Goal: Task Accomplishment & Management: Manage account settings

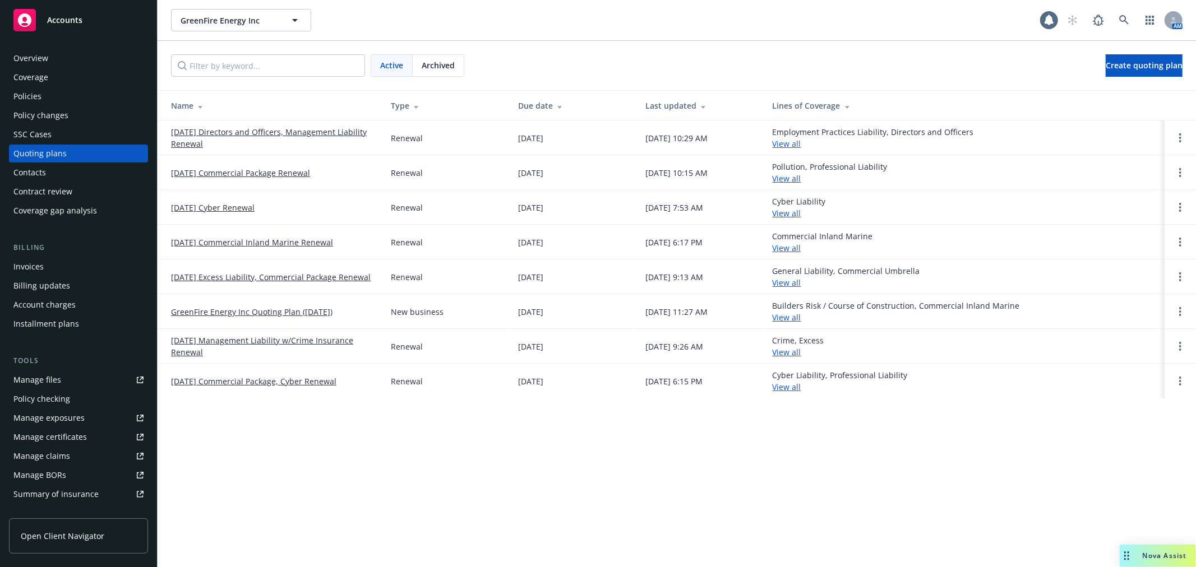
click at [43, 91] on div "Policies" at bounding box center [78, 96] width 130 height 18
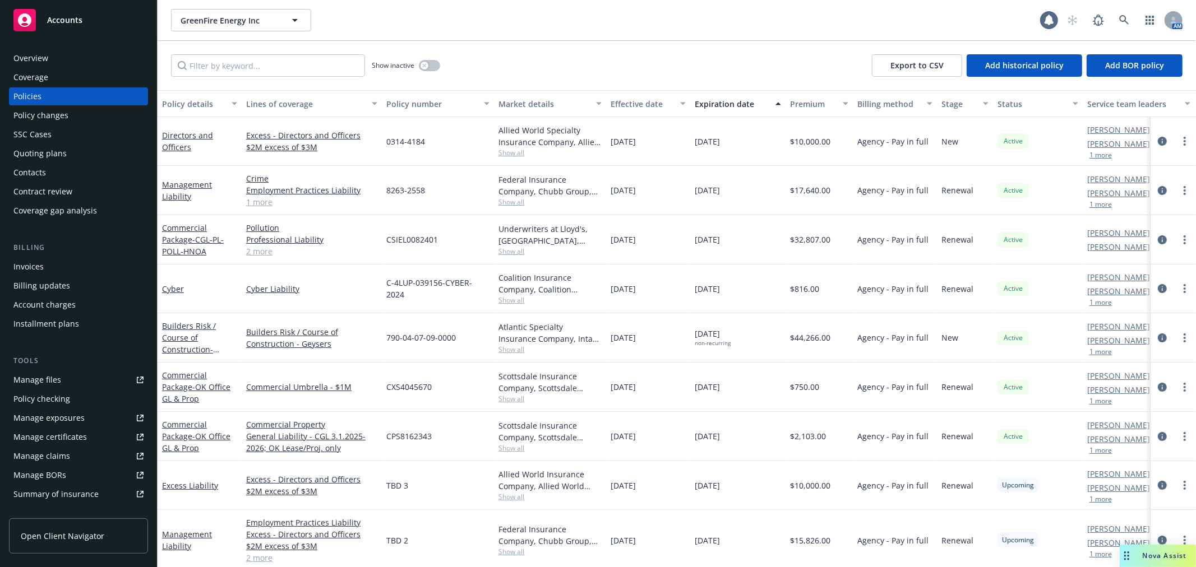
scroll to position [104, 0]
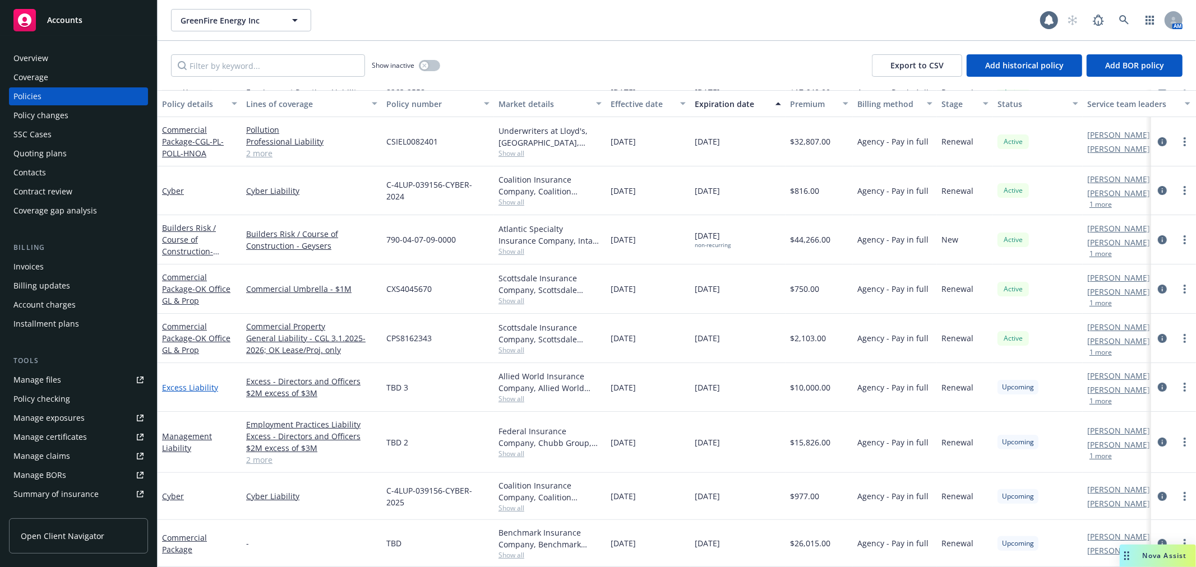
click at [179, 382] on link "Excess Liability" at bounding box center [190, 387] width 56 height 11
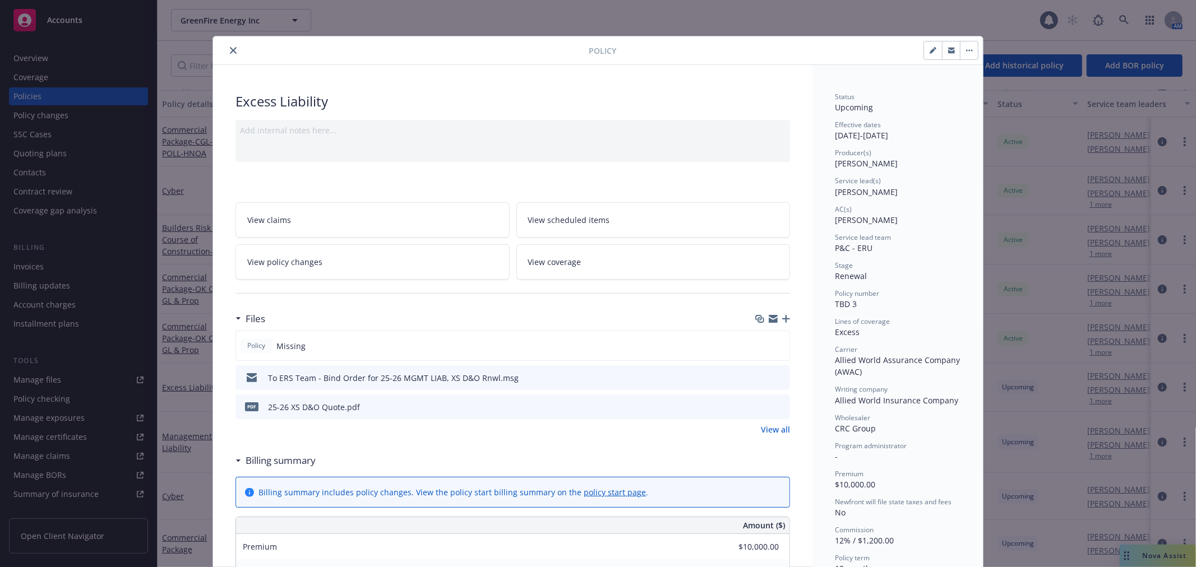
click at [966, 48] on button "button" at bounding box center [969, 50] width 18 height 18
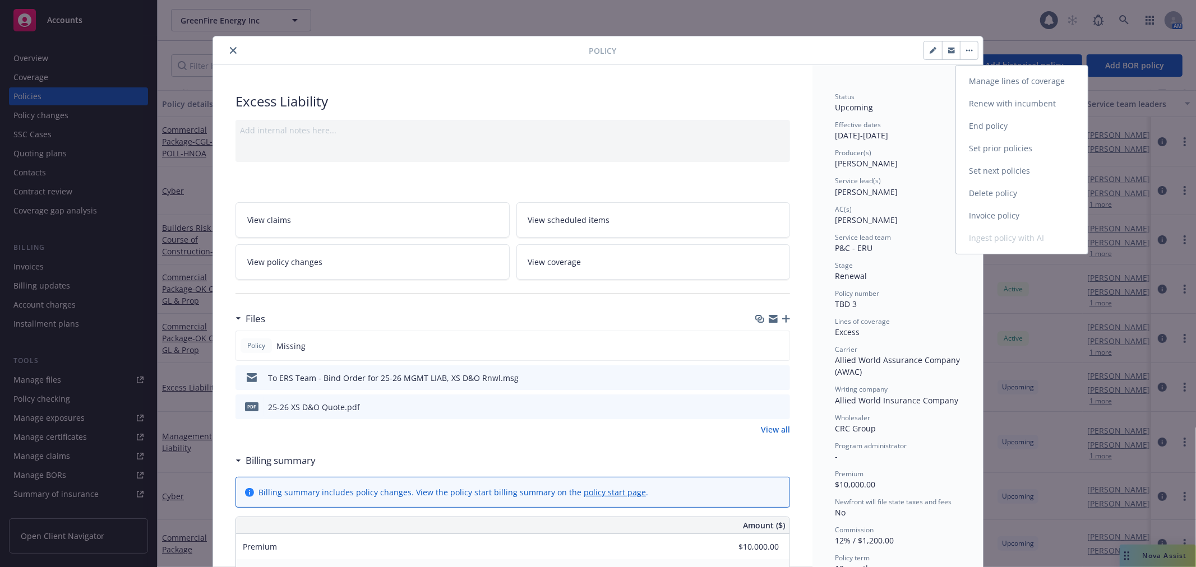
click at [986, 216] on link "Invoice policy" at bounding box center [1022, 216] width 132 height 22
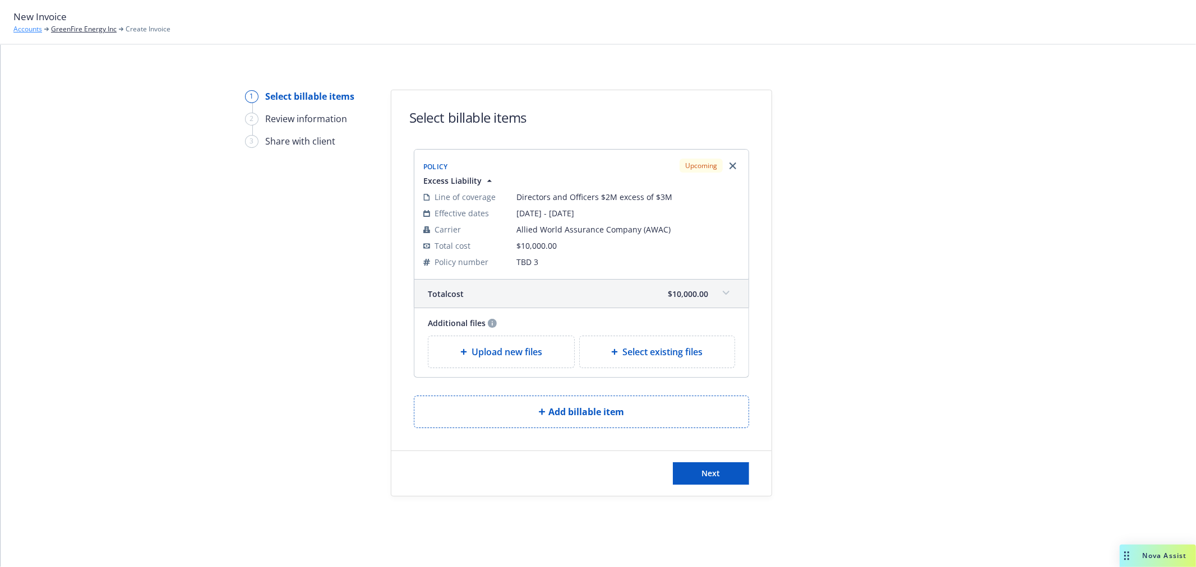
click at [30, 26] on link "Accounts" at bounding box center [27, 29] width 29 height 10
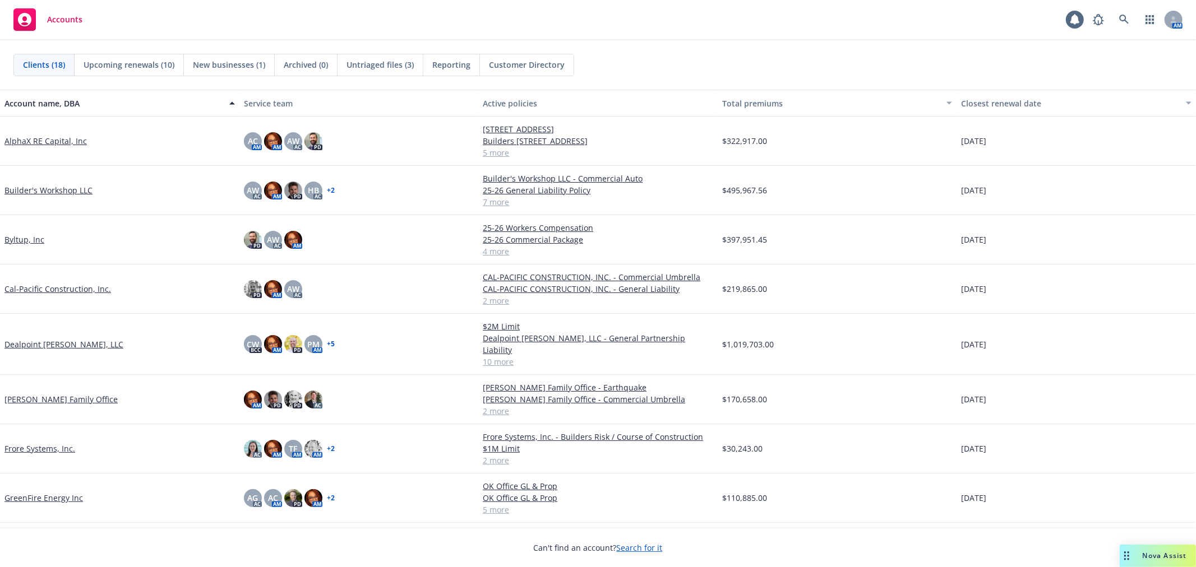
click at [33, 492] on link "GreenFire Energy Inc" at bounding box center [43, 498] width 78 height 12
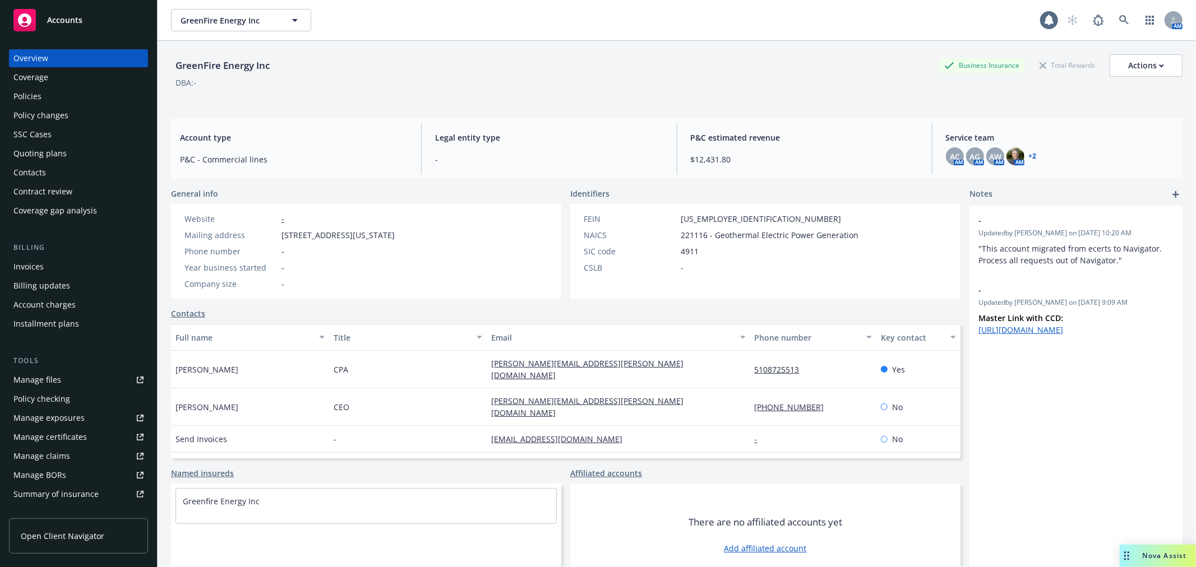
click at [44, 374] on div "Manage files" at bounding box center [37, 380] width 48 height 18
